Goal: Task Accomplishment & Management: Complete application form

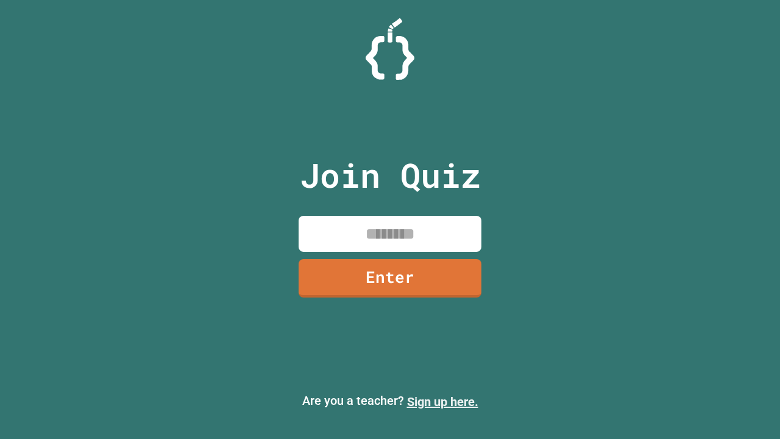
click at [442, 402] on link "Sign up here." at bounding box center [442, 401] width 71 height 15
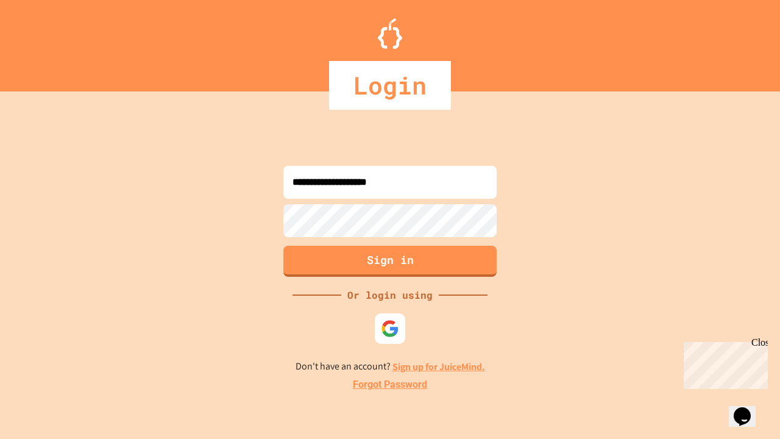
type input "**********"
